Goal: Task Accomplishment & Management: Use online tool/utility

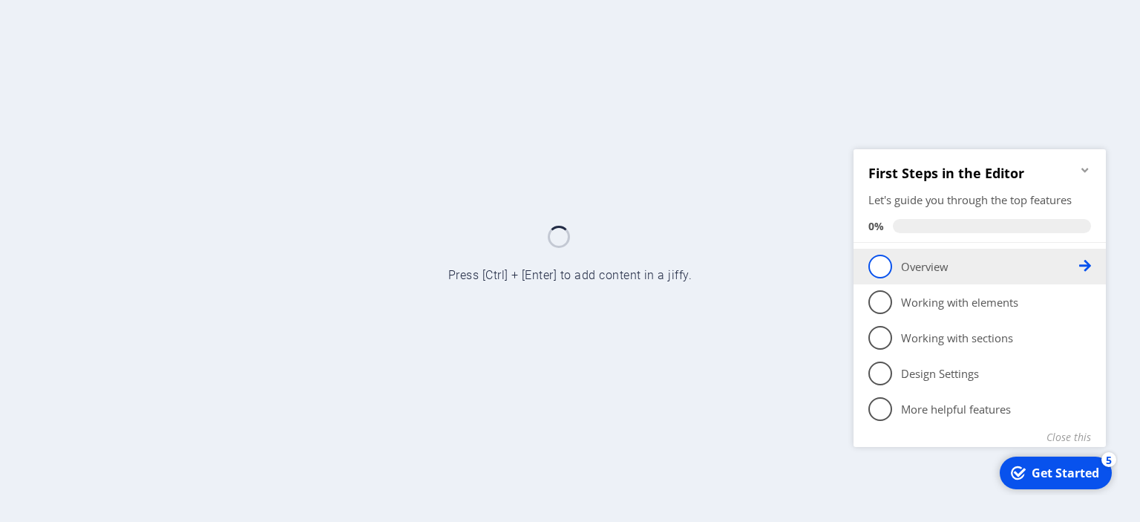
click at [1079, 267] on icon at bounding box center [1085, 265] width 12 height 12
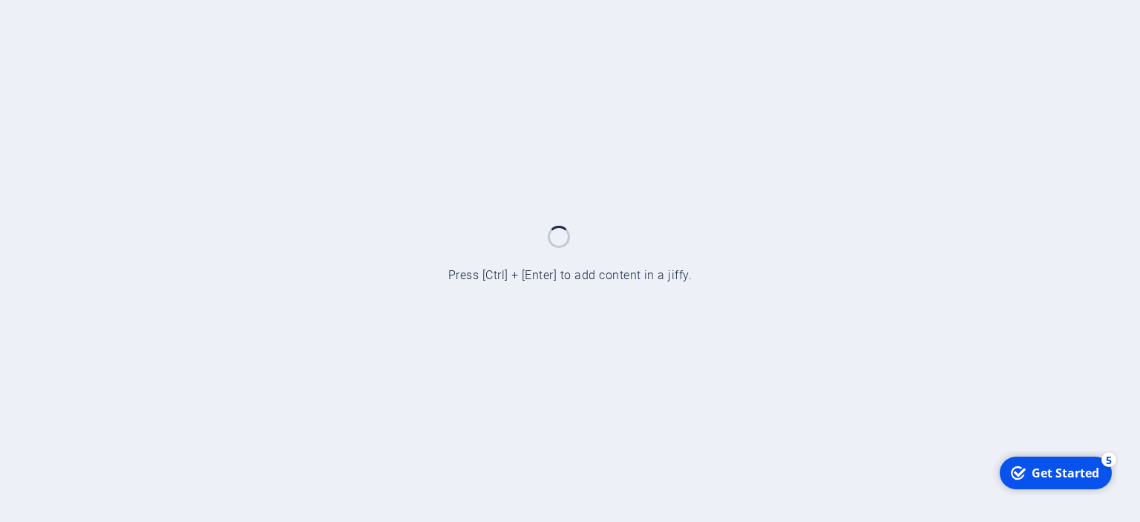
click at [1048, 473] on div "Get Started" at bounding box center [1066, 472] width 68 height 16
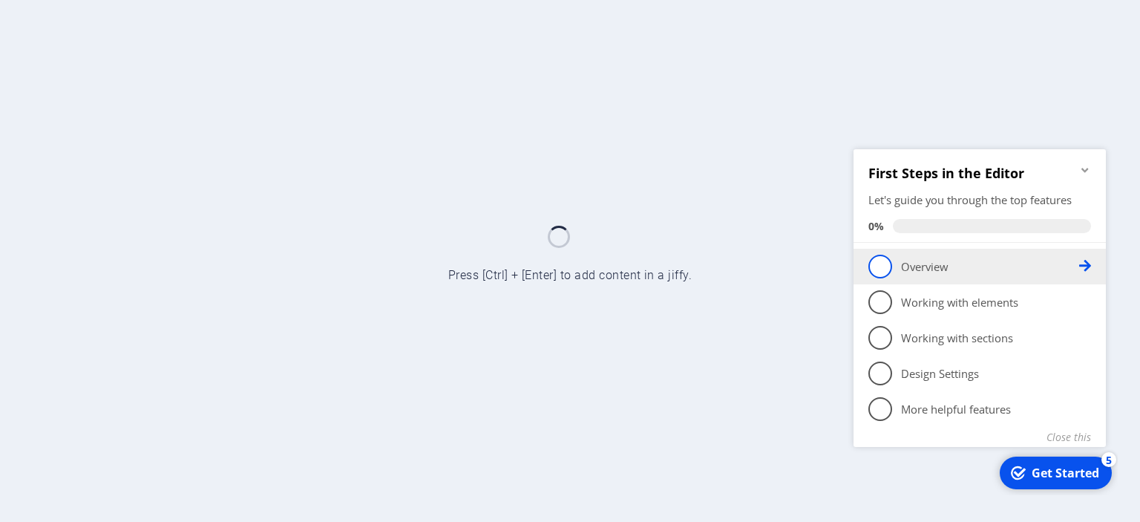
click at [876, 263] on span "1" at bounding box center [880, 266] width 24 height 24
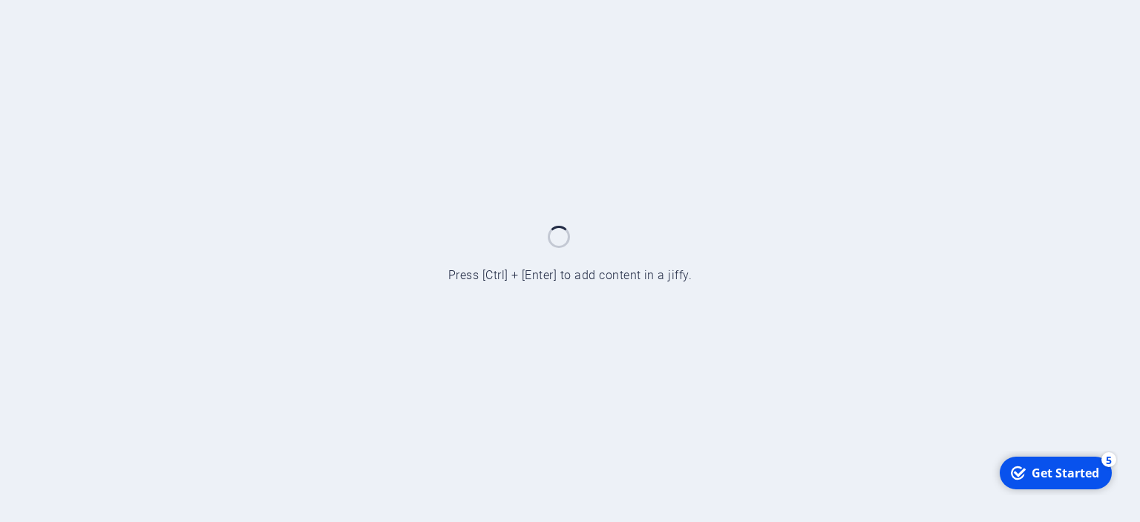
click at [1044, 464] on div "Get Started" at bounding box center [1066, 472] width 68 height 16
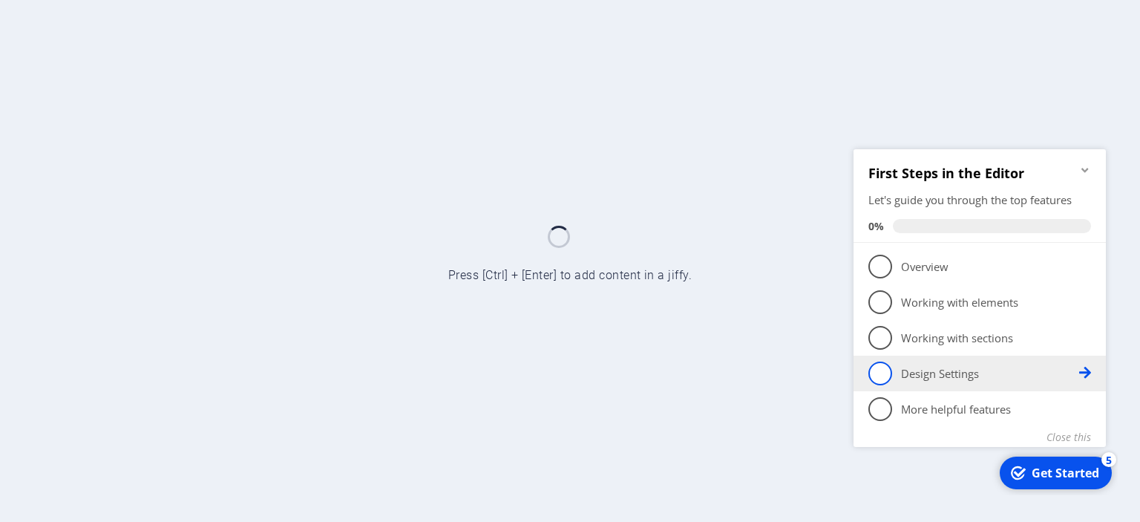
click at [884, 374] on span "4" at bounding box center [880, 373] width 24 height 24
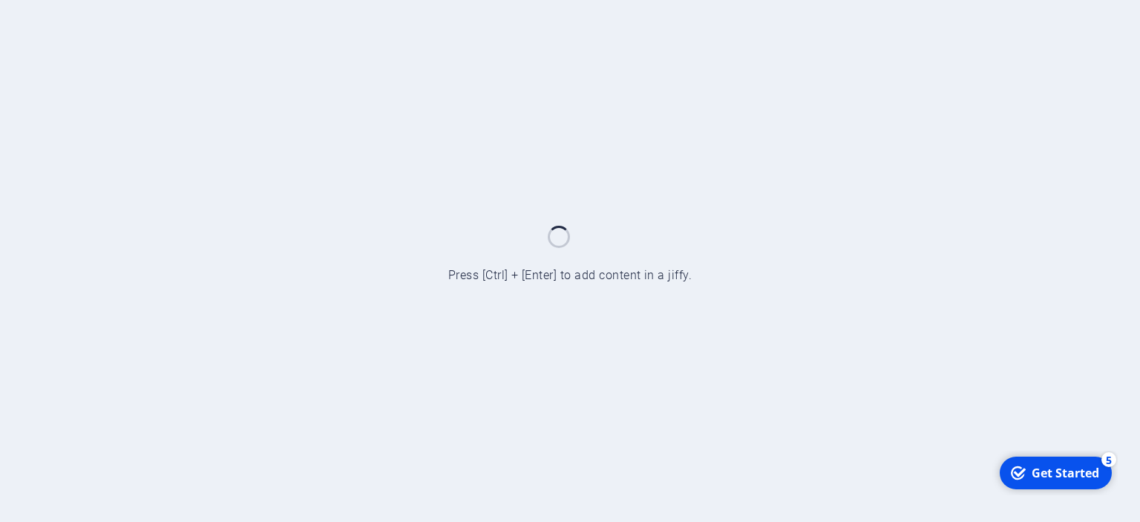
click at [1040, 472] on div "Get Started" at bounding box center [1066, 472] width 68 height 16
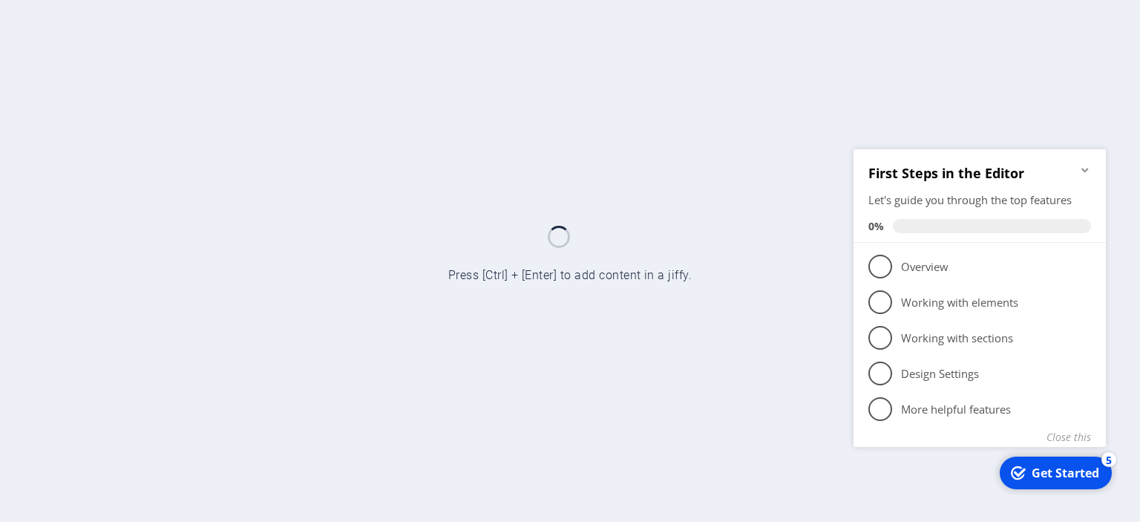
click at [943, 260] on p "Overview - incomplete" at bounding box center [990, 266] width 178 height 16
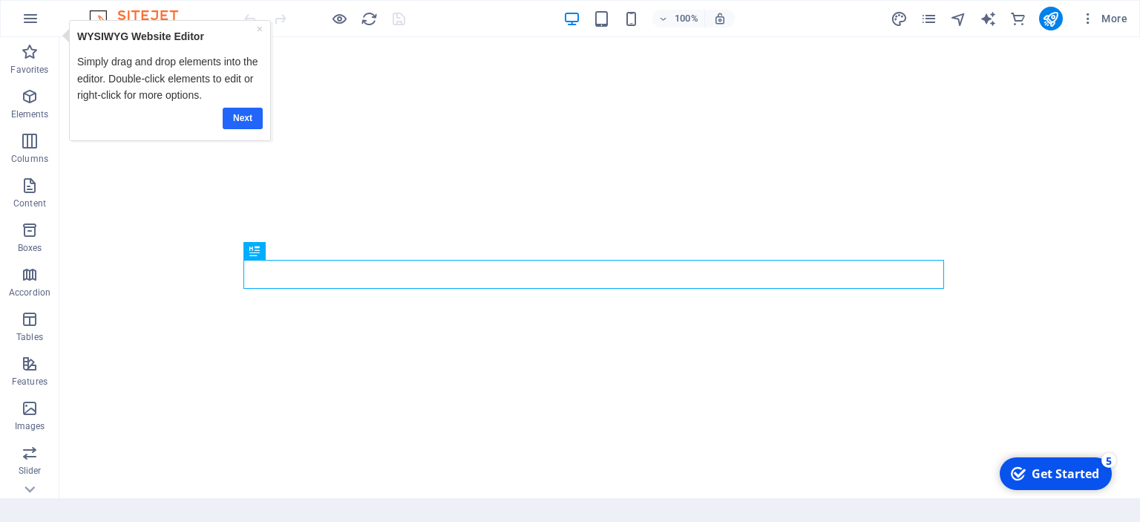
click at [237, 115] on link "Next" at bounding box center [243, 118] width 40 height 22
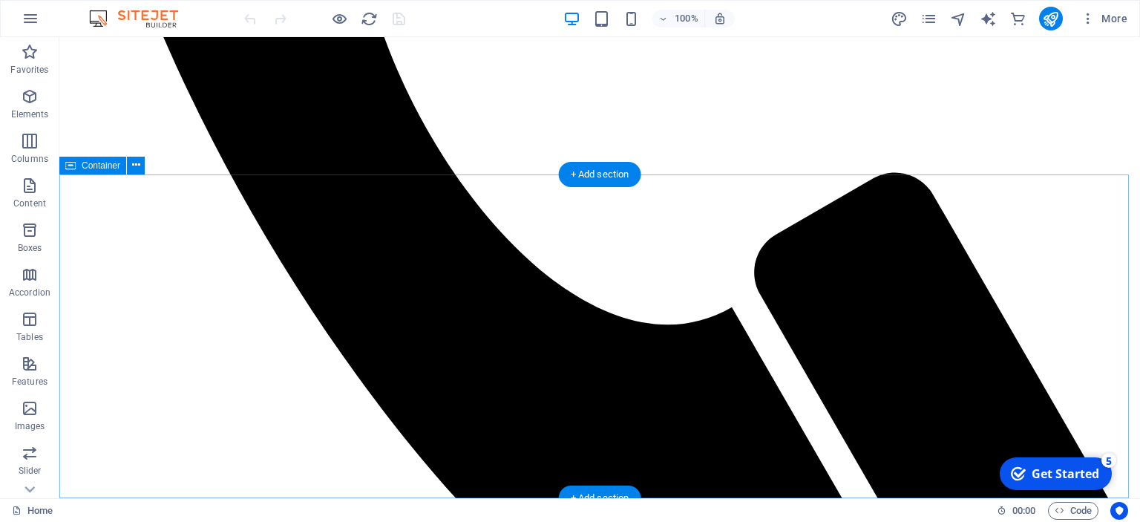
scroll to position [741, 0]
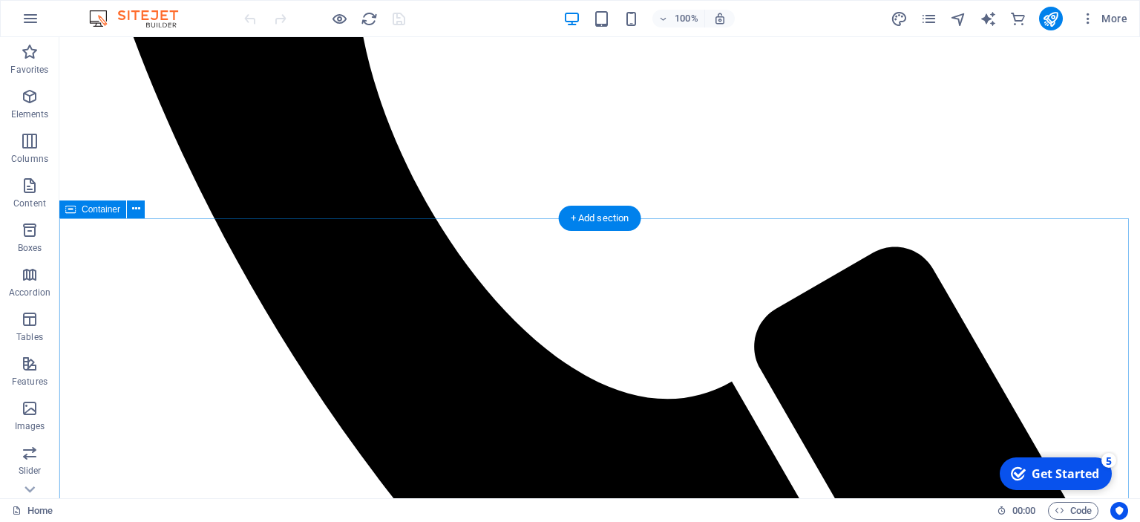
click at [138, 213] on icon at bounding box center [136, 209] width 8 height 16
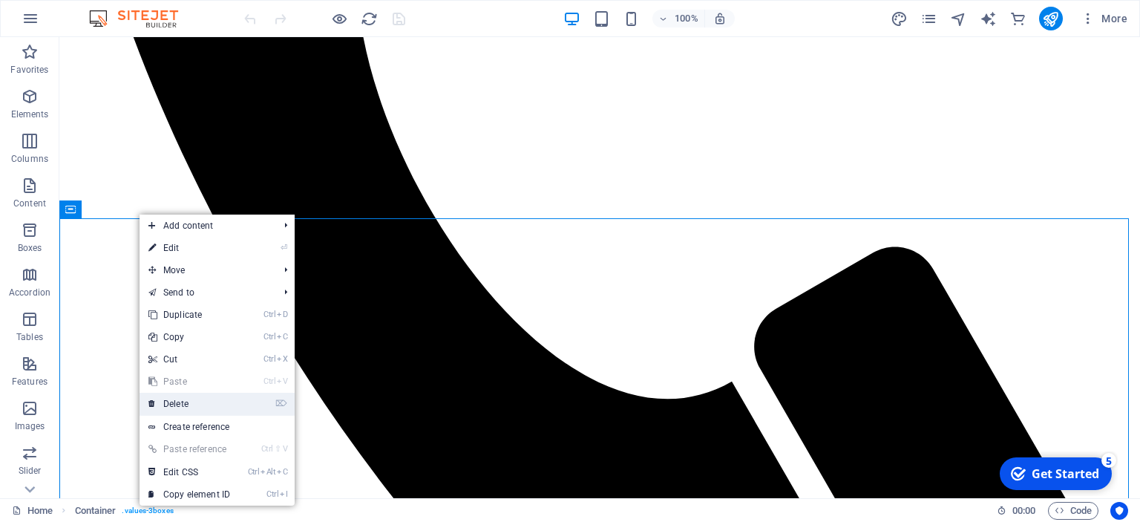
click at [190, 398] on link "⌦ Delete" at bounding box center [189, 404] width 99 height 22
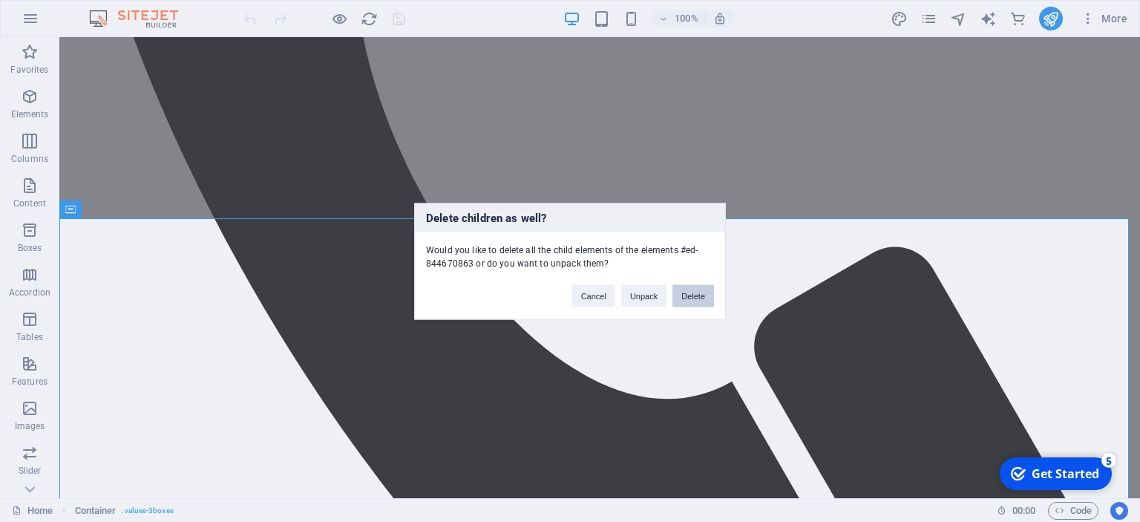
click at [704, 294] on button "Delete" at bounding box center [693, 295] width 42 height 22
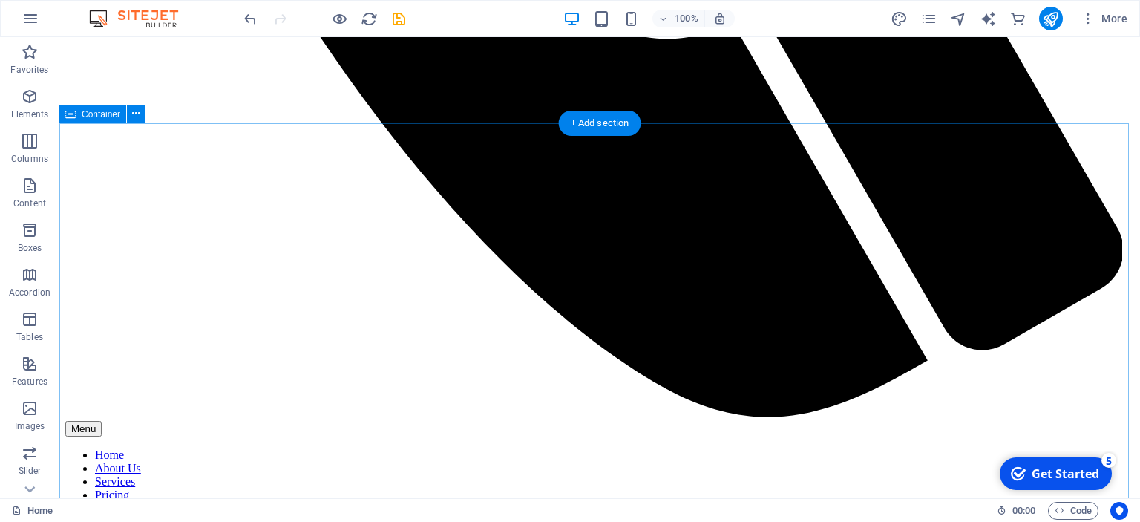
scroll to position [1113, 0]
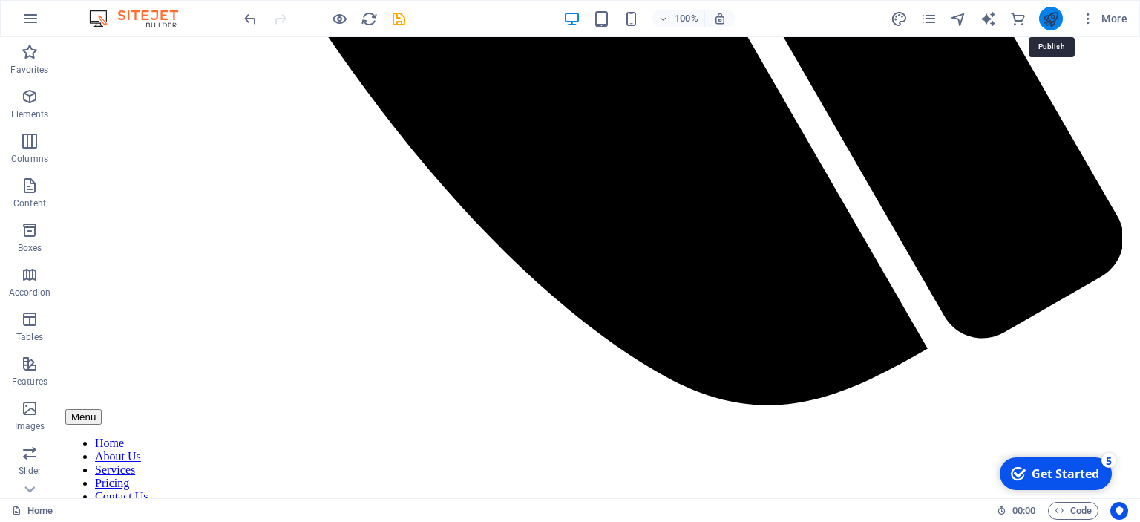
click at [1049, 10] on icon "publish" at bounding box center [1050, 18] width 17 height 17
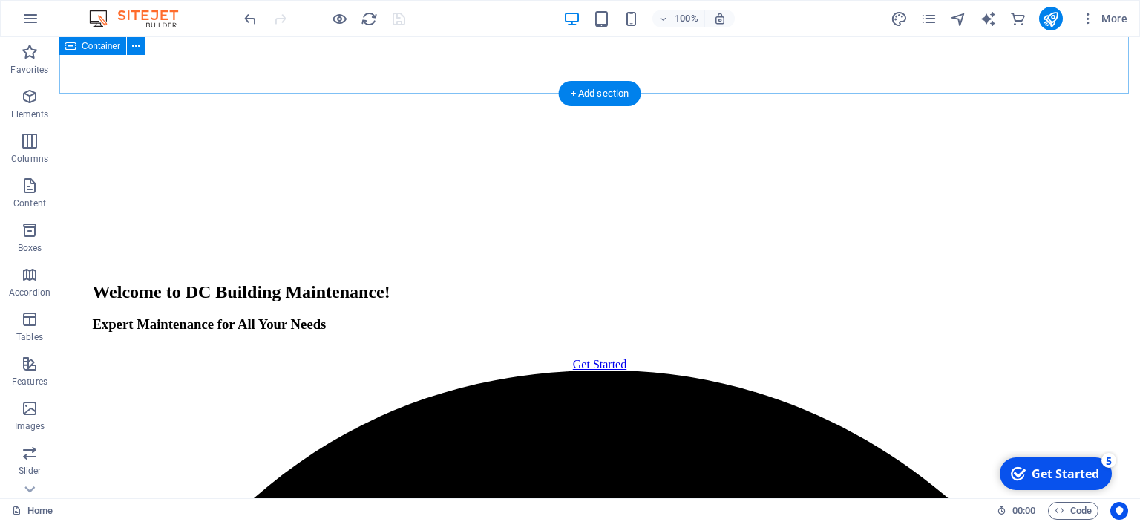
scroll to position [1435, 0]
